Goal: Transaction & Acquisition: Subscribe to service/newsletter

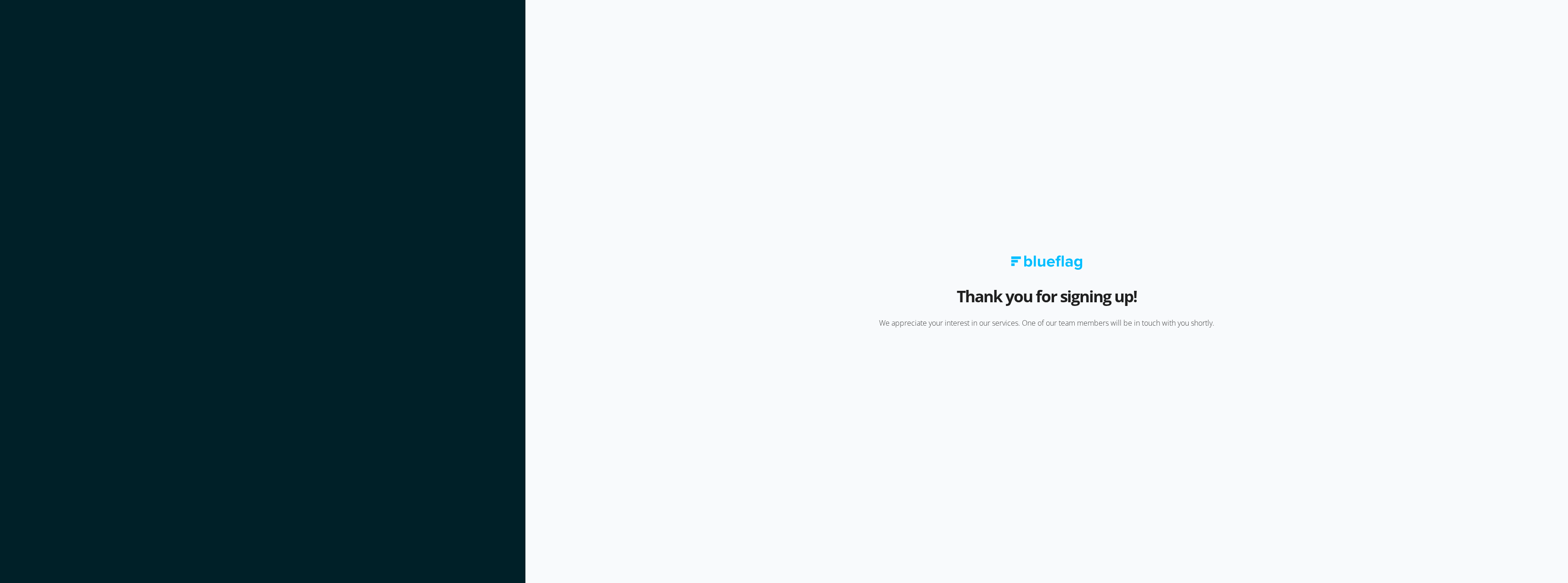
click at [1053, 260] on img at bounding box center [1047, 262] width 71 height 14
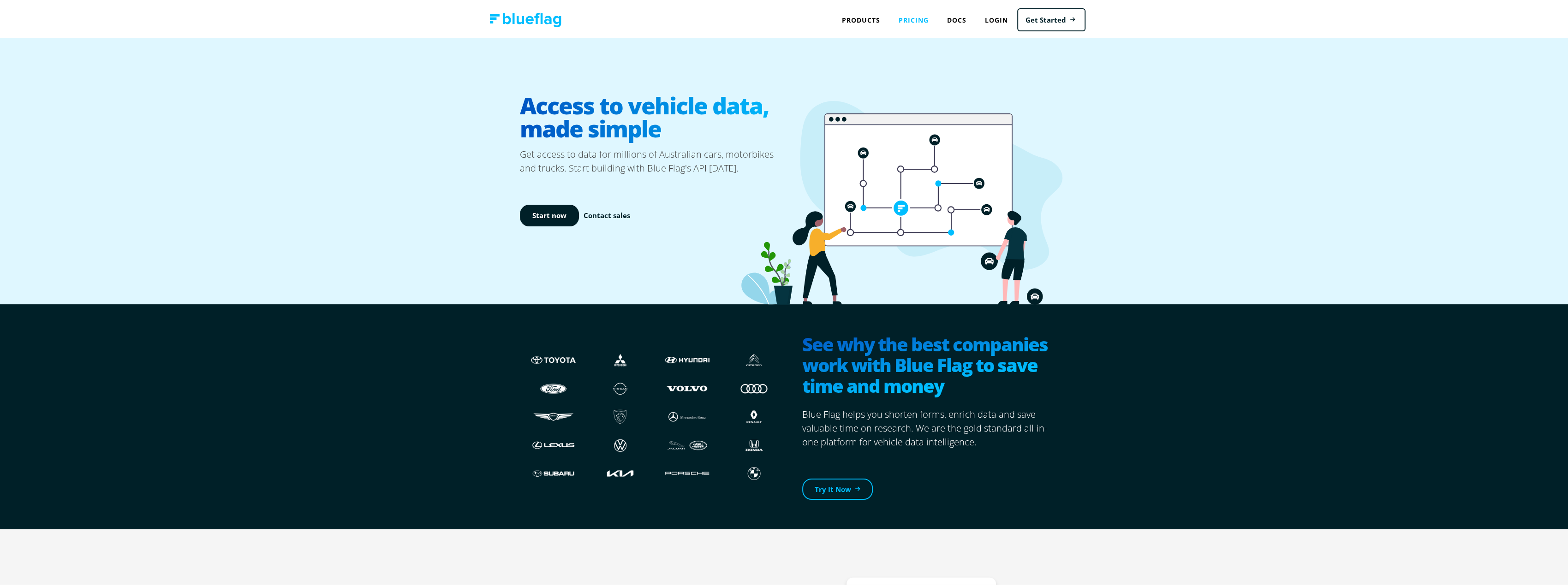
click at [917, 14] on link "Pricing" at bounding box center [913, 19] width 48 height 19
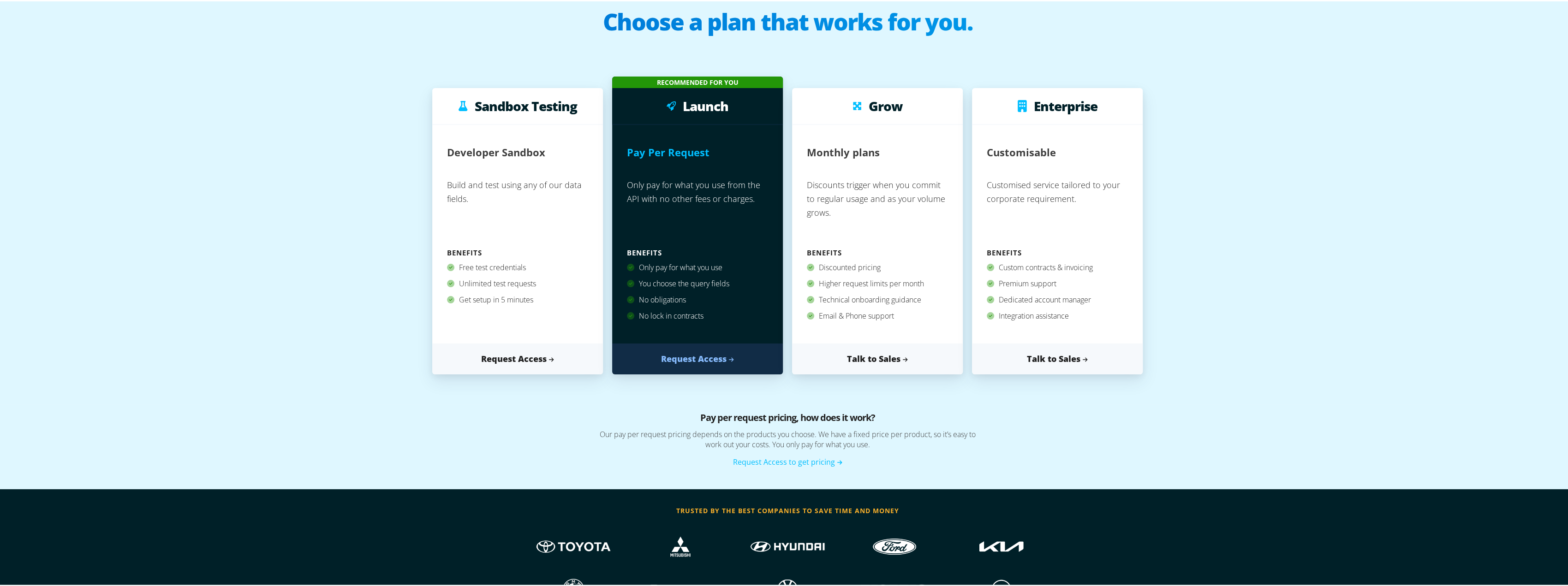
scroll to position [92, 0]
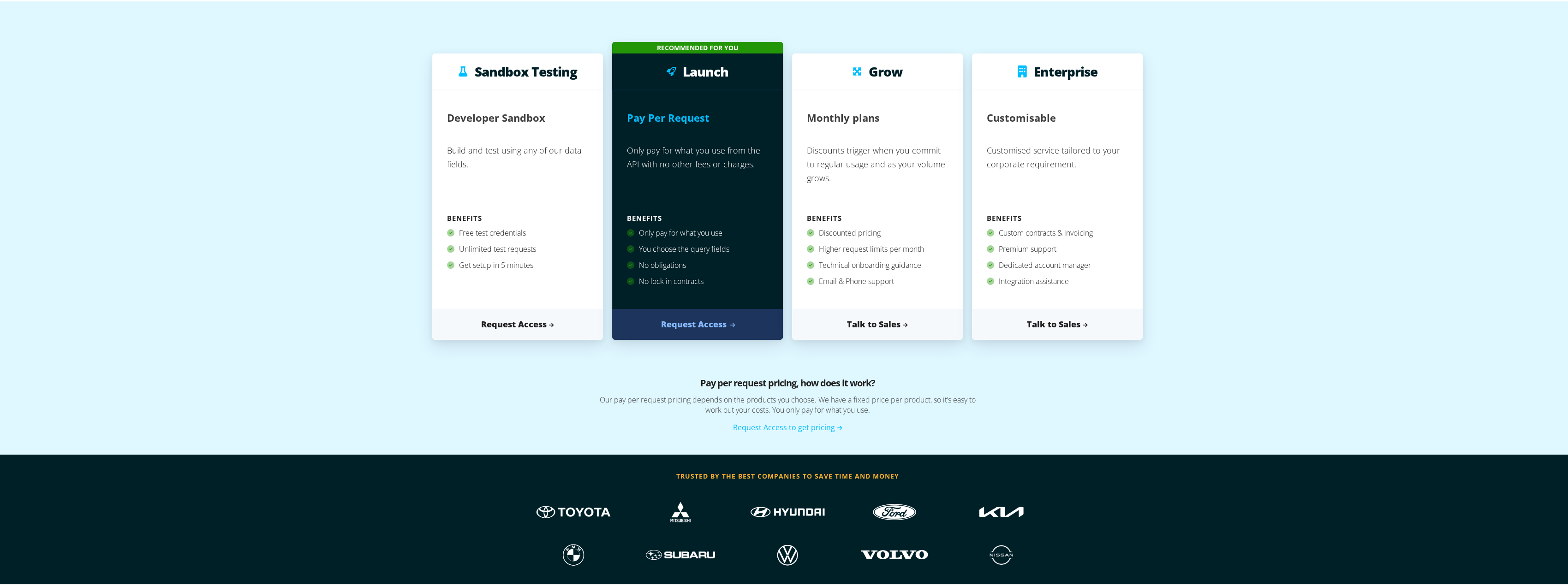
click at [702, 335] on link "Request Access" at bounding box center [697, 323] width 171 height 31
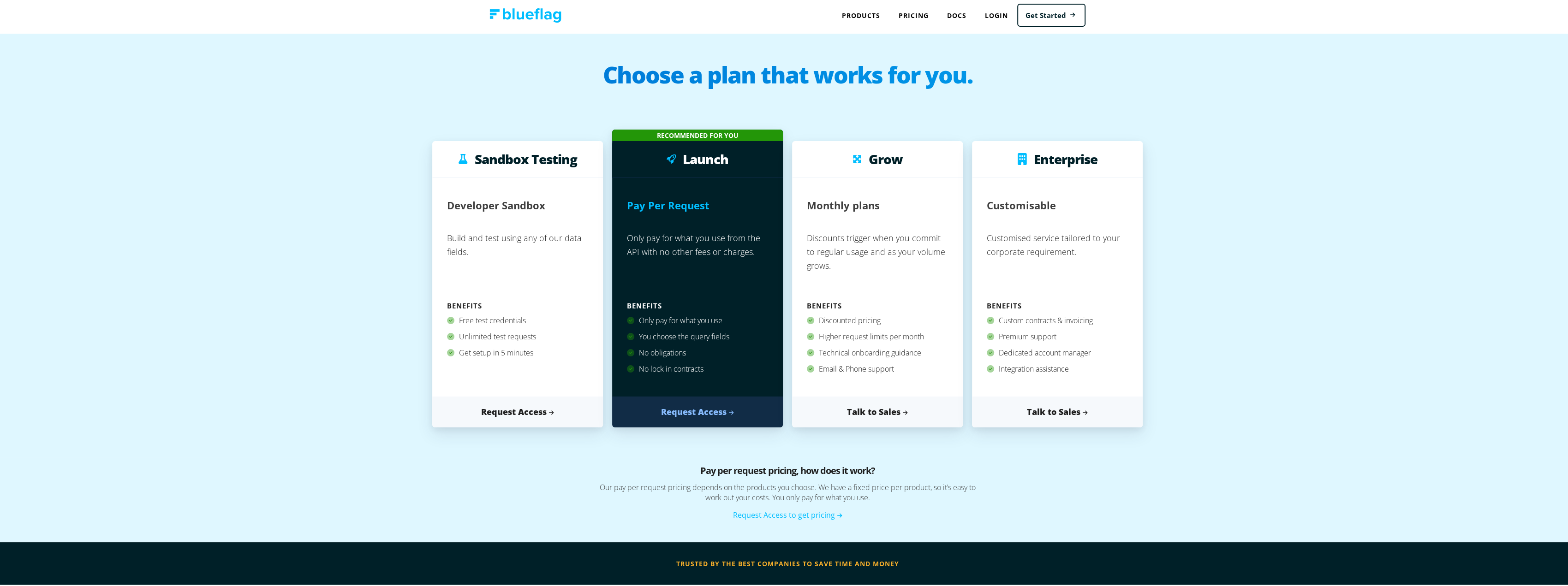
scroll to position [0, 0]
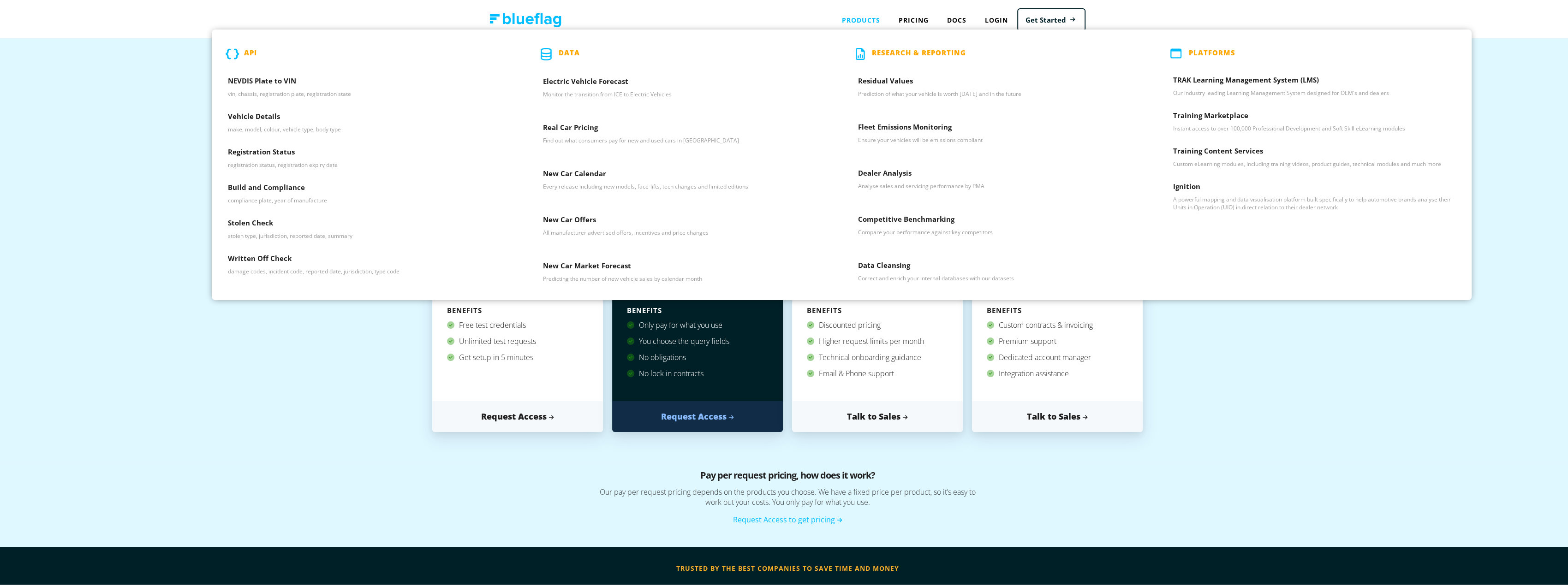
click at [861, 16] on div "Products API NEVDIS Plate to VIN vin, chassis, registration plate, registration…" at bounding box center [860, 19] width 57 height 19
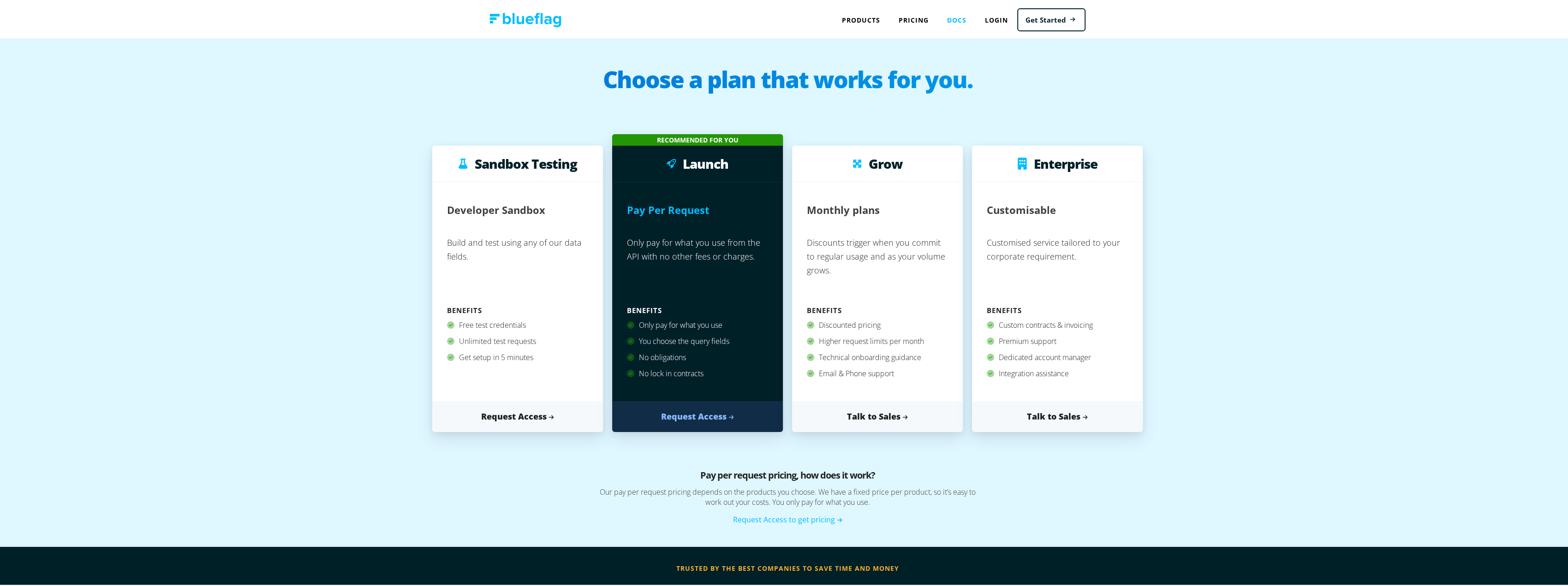
click at [959, 19] on link "Docs" at bounding box center [957, 19] width 38 height 19
